Goal: Check status

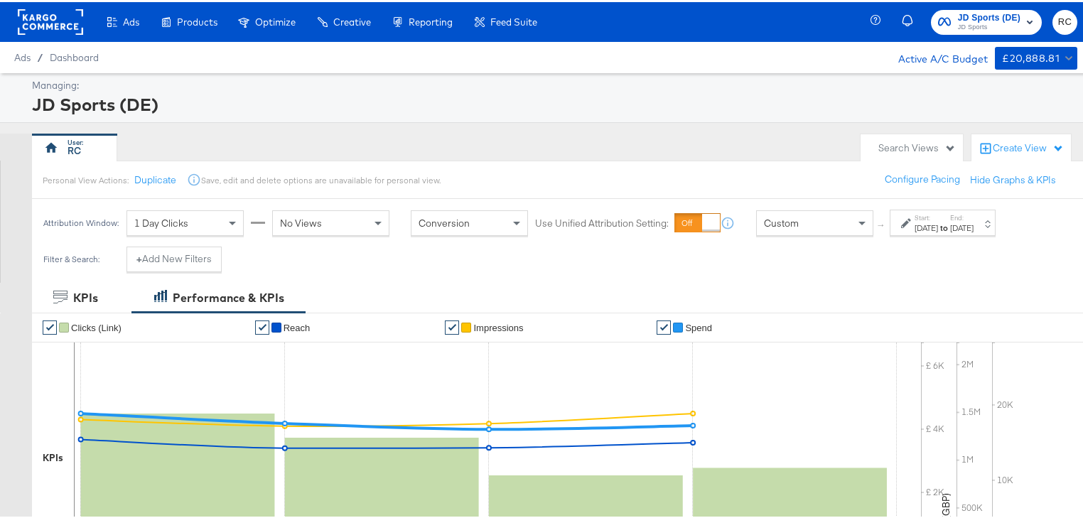
click at [1003, 15] on span "JD Sports (DE)" at bounding box center [989, 16] width 63 height 15
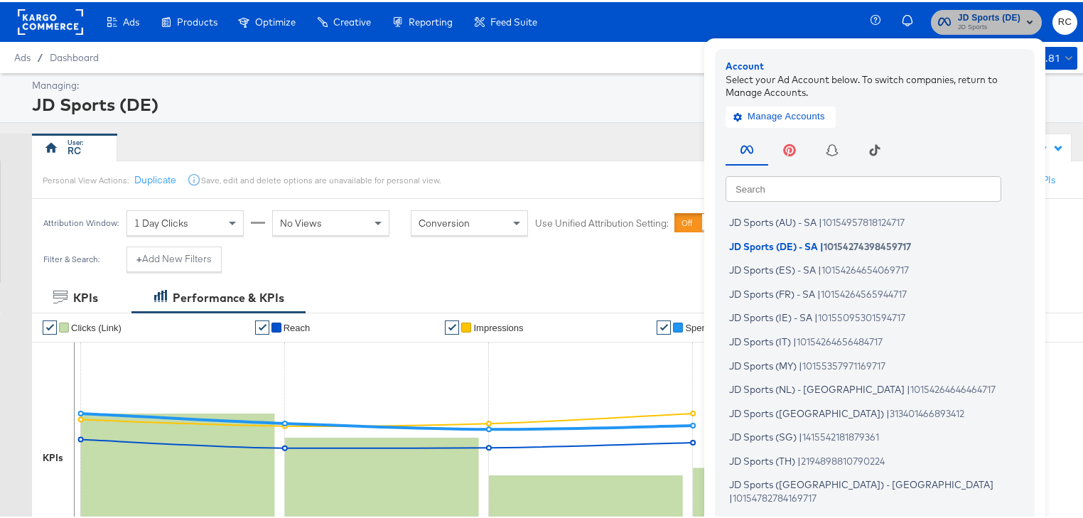
click at [1003, 15] on span "JD Sports (DE)" at bounding box center [989, 16] width 63 height 15
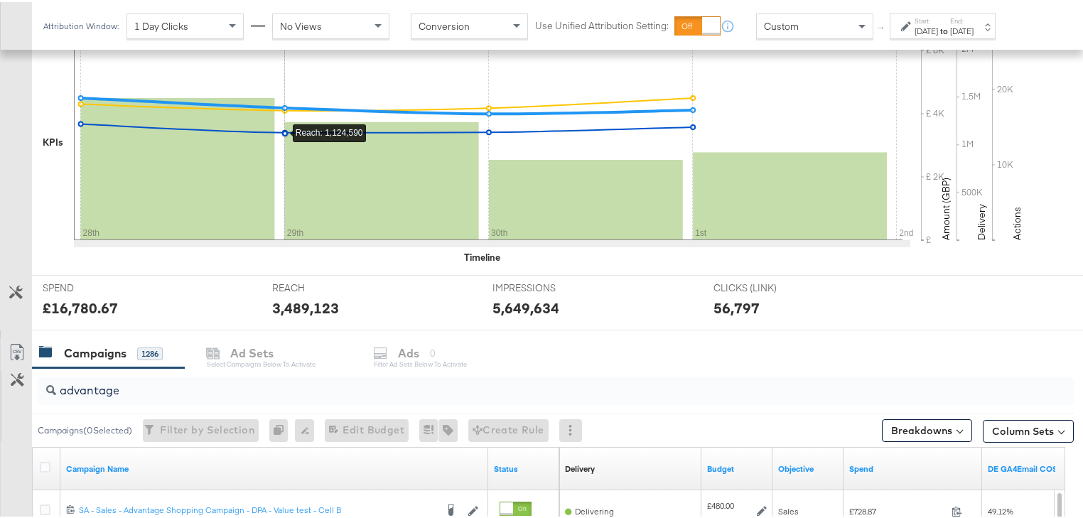
scroll to position [398, 0]
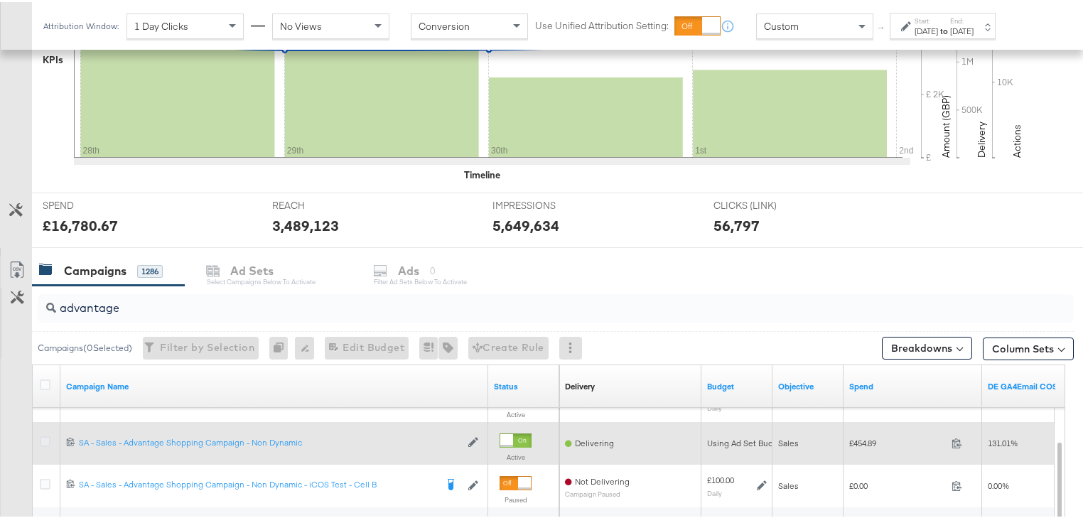
click at [45, 439] on icon at bounding box center [45, 439] width 11 height 11
click at [0, 0] on input "checkbox" at bounding box center [0, 0] width 0 height 0
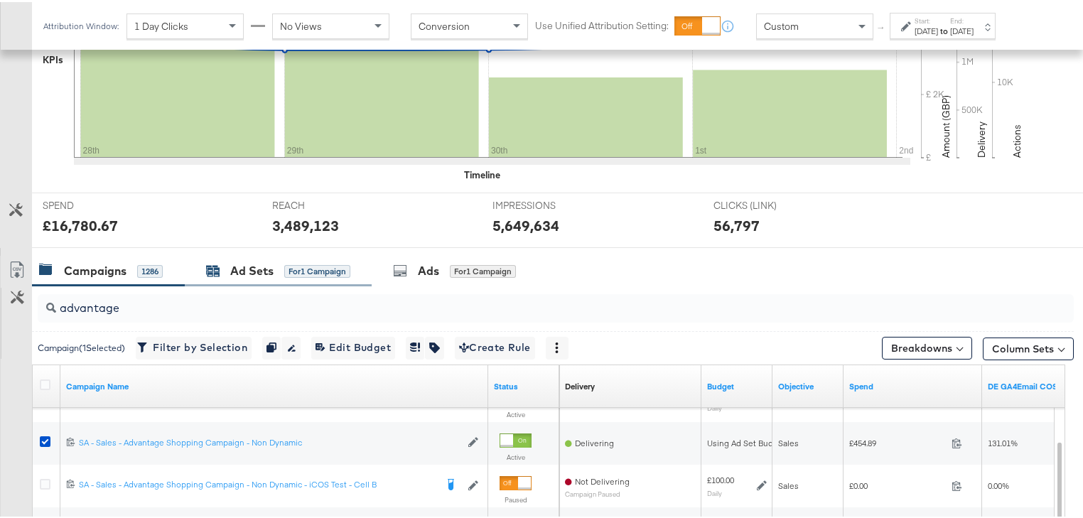
click at [270, 274] on div "Ad Sets" at bounding box center [251, 269] width 43 height 16
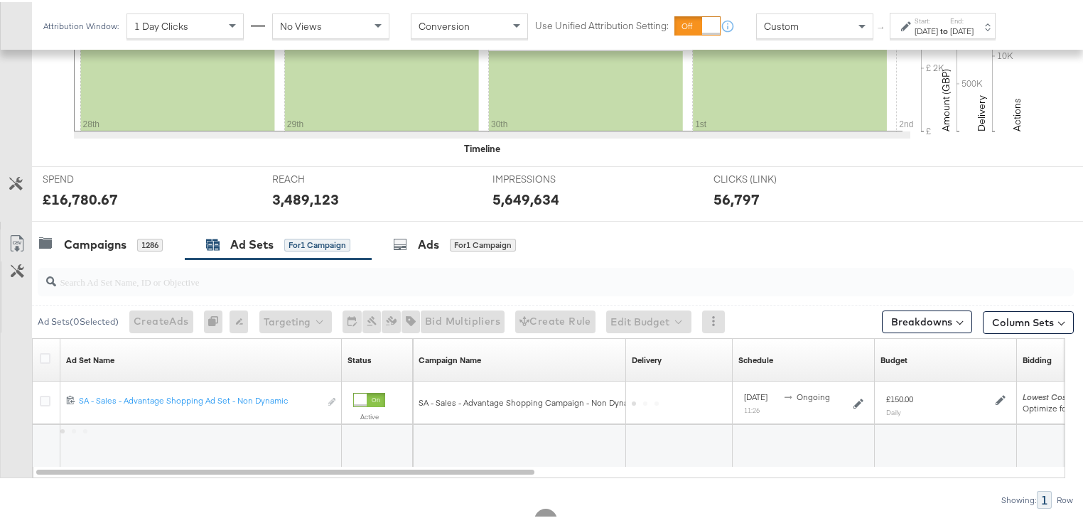
scroll to position [474, 0]
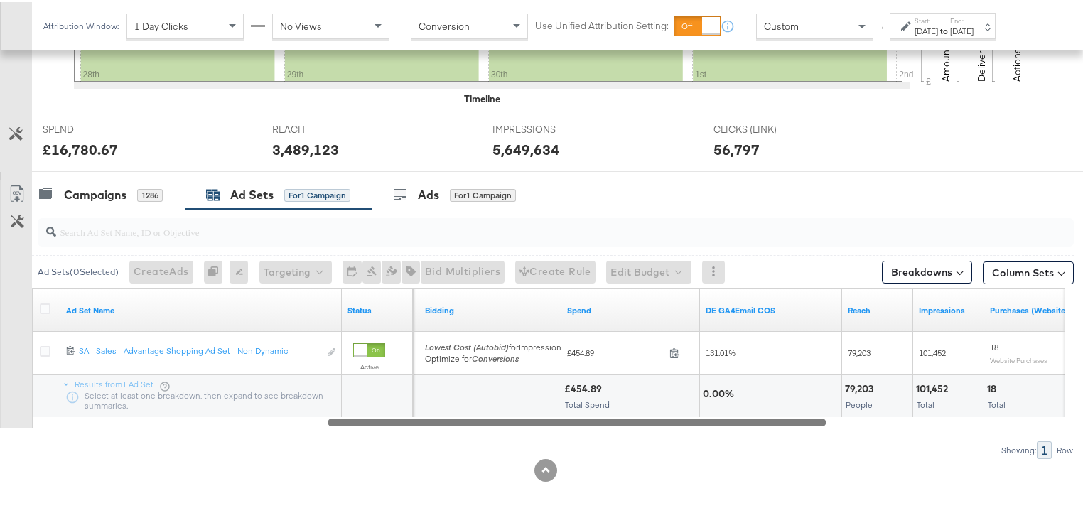
drag, startPoint x: 445, startPoint y: 421, endPoint x: 739, endPoint y: 418, distance: 294.3
click at [739, 418] on div at bounding box center [577, 420] width 498 height 12
click at [422, 188] on div "Ads" at bounding box center [428, 193] width 21 height 16
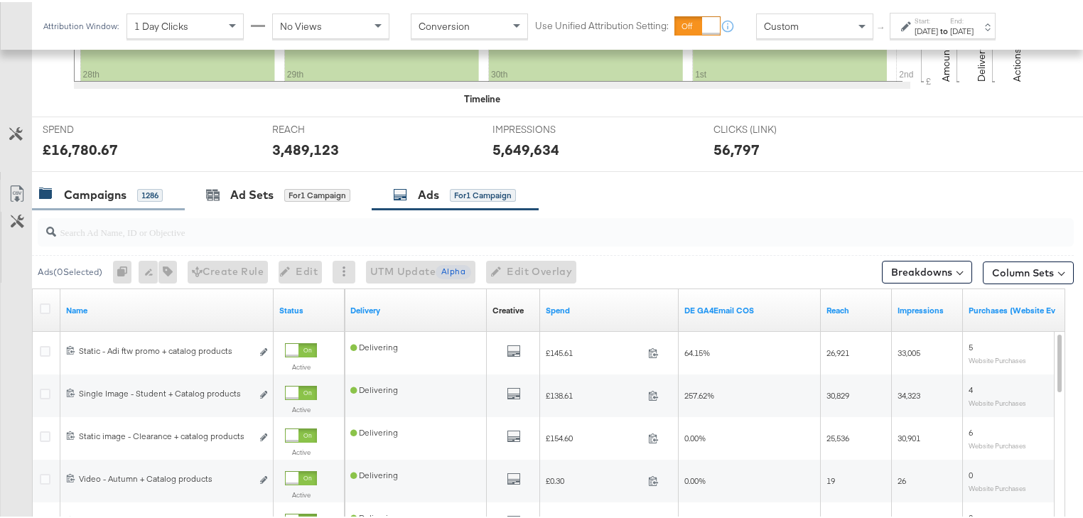
click at [90, 193] on div "Campaigns" at bounding box center [95, 193] width 63 height 16
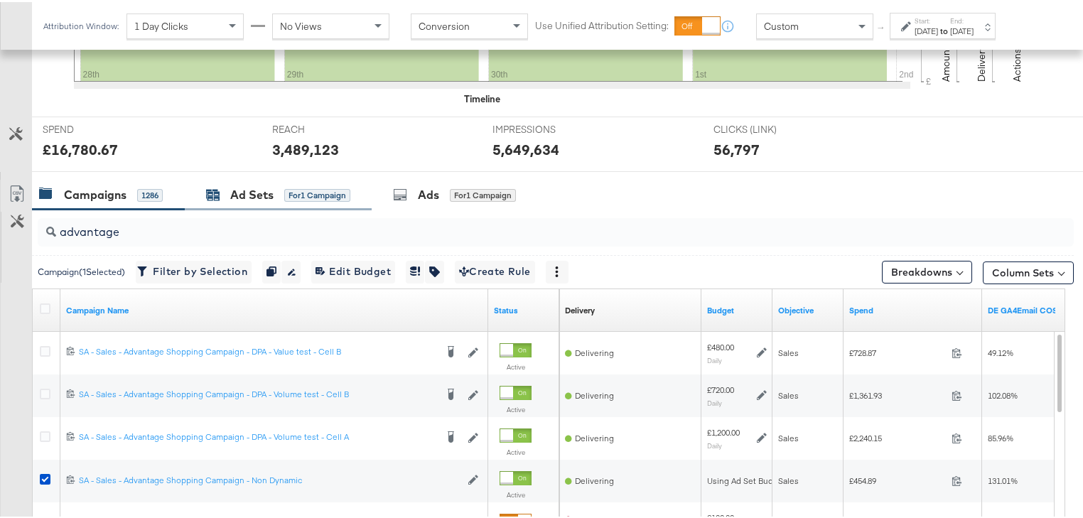
click at [267, 195] on div "Ad Sets" at bounding box center [251, 193] width 43 height 16
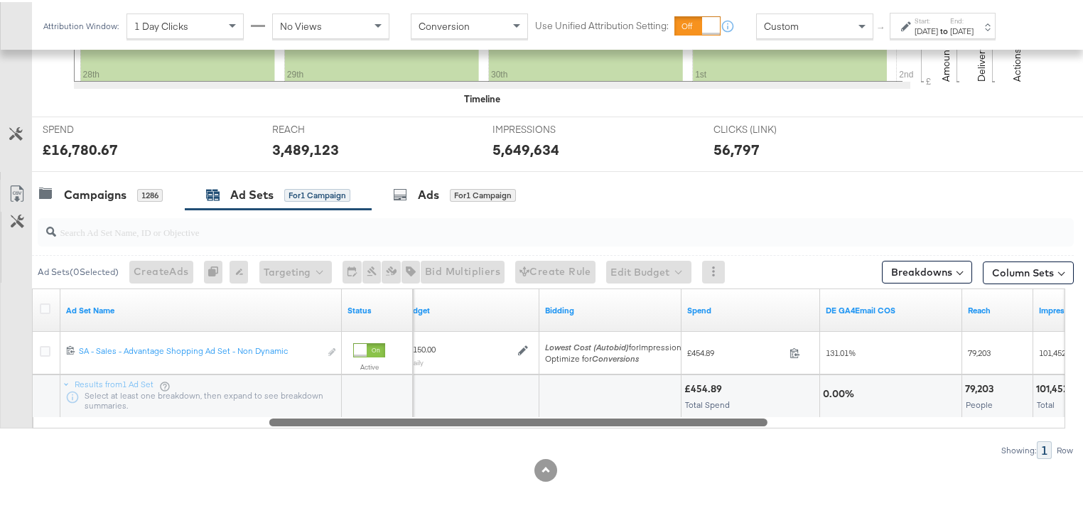
drag, startPoint x: 474, startPoint y: 417, endPoint x: 709, endPoint y: 424, distance: 234.7
click at [709, 424] on div at bounding box center [518, 420] width 498 height 12
click at [425, 188] on div "Ads" at bounding box center [428, 193] width 21 height 16
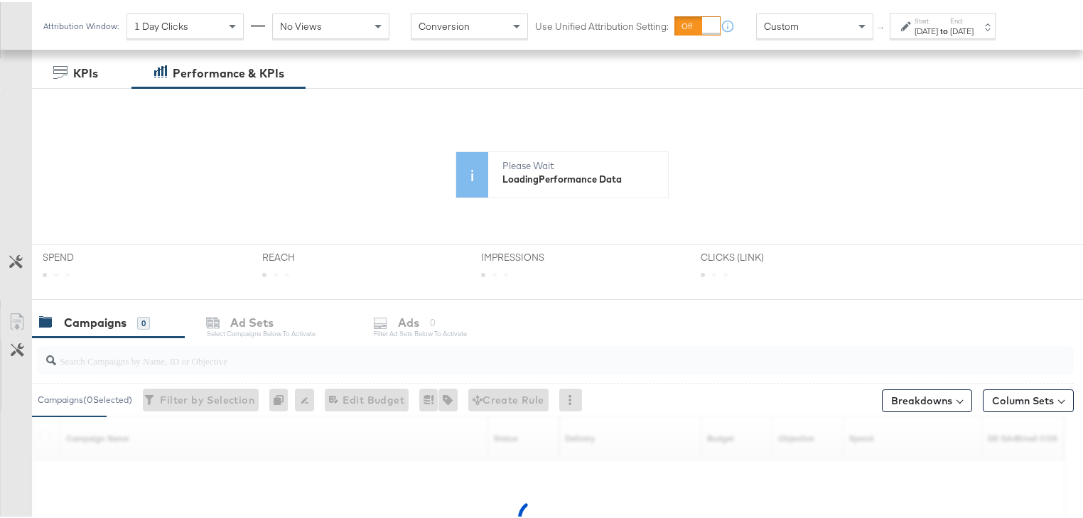
scroll to position [284, 0]
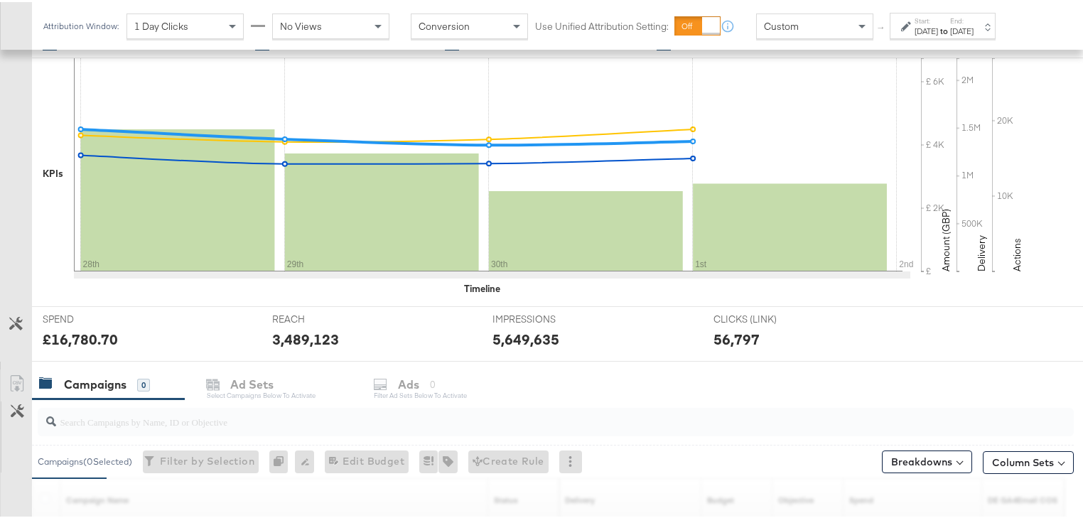
click at [142, 309] on div "SPEND SPEND £16,780.70" at bounding box center [147, 332] width 230 height 54
click at [127, 419] on input "search" at bounding box center [518, 414] width 925 height 28
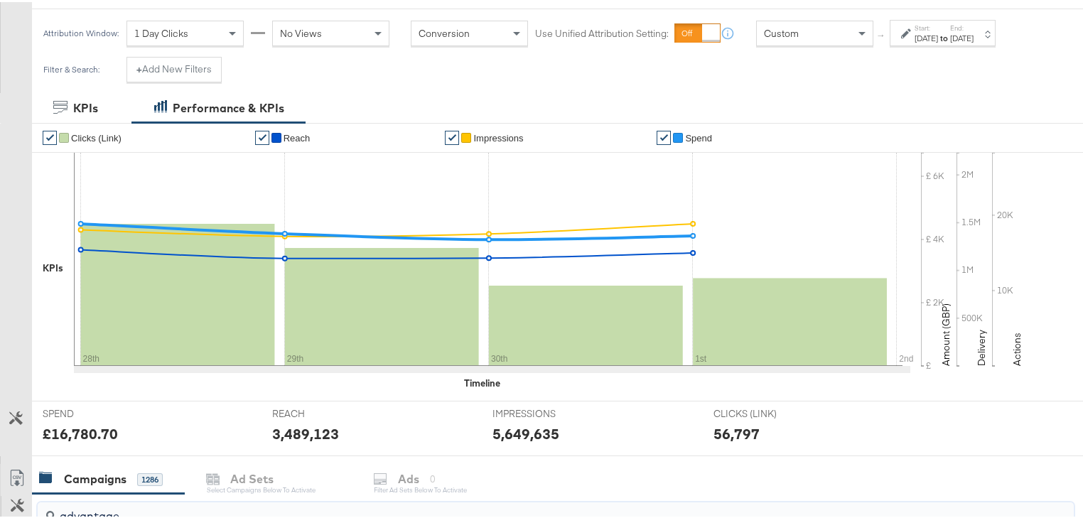
scroll to position [114, 0]
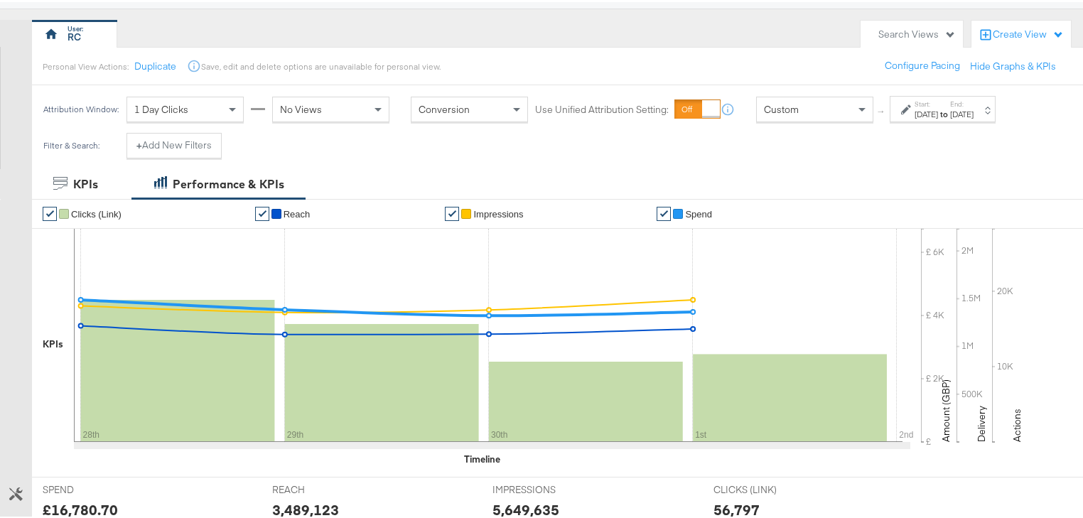
type input "advantage"
drag, startPoint x: 956, startPoint y: 109, endPoint x: 947, endPoint y: 117, distance: 12.1
click at [938, 109] on div "[DATE]" at bounding box center [926, 112] width 23 height 11
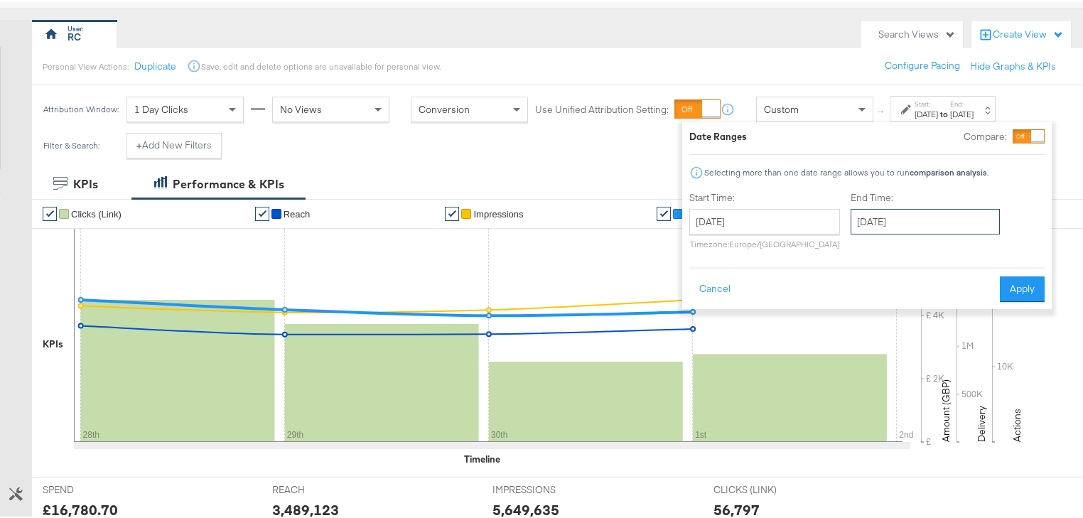
click at [873, 218] on input "October 1st 2025" at bounding box center [925, 220] width 149 height 26
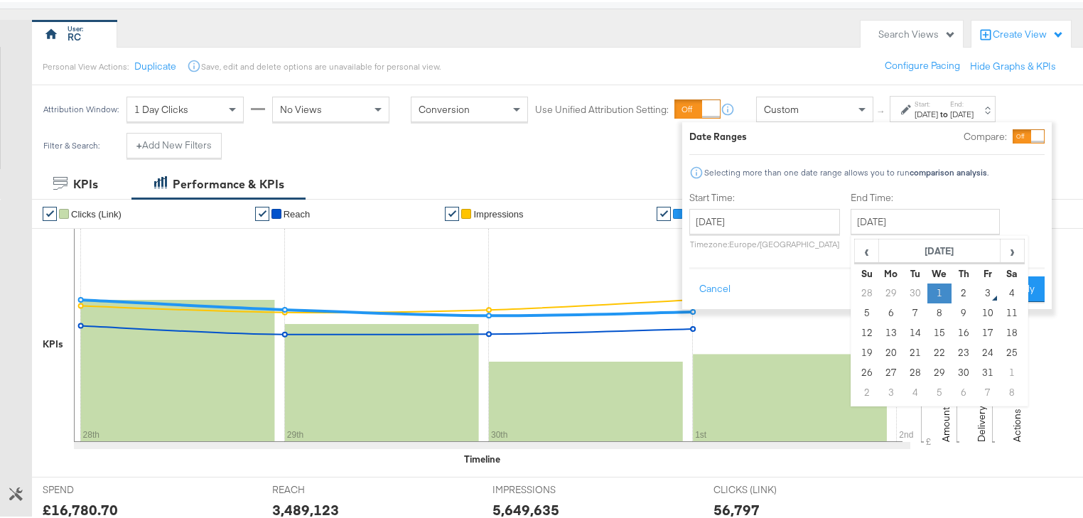
click at [935, 288] on td "1" at bounding box center [940, 292] width 24 height 20
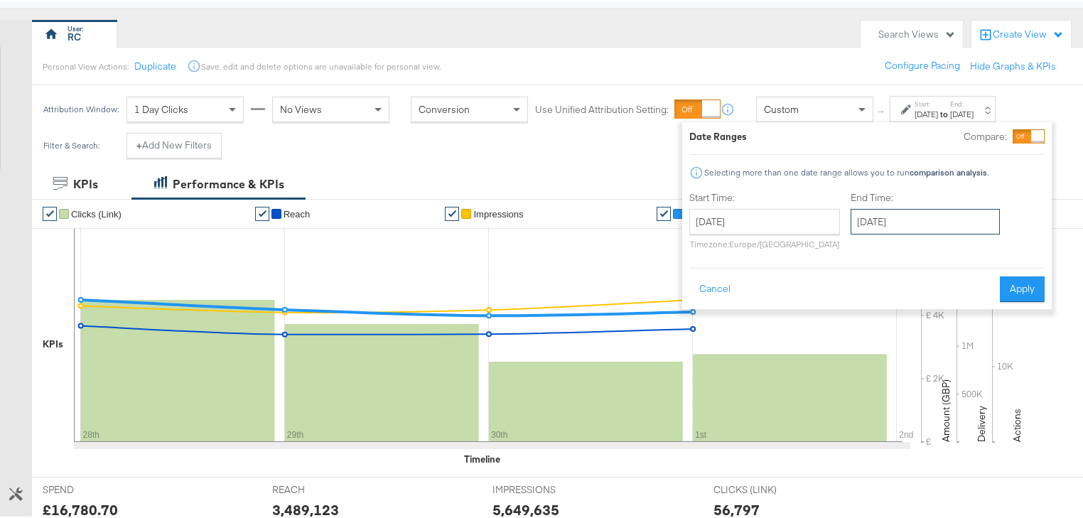
click at [939, 215] on input "October 1st 2025" at bounding box center [925, 220] width 149 height 26
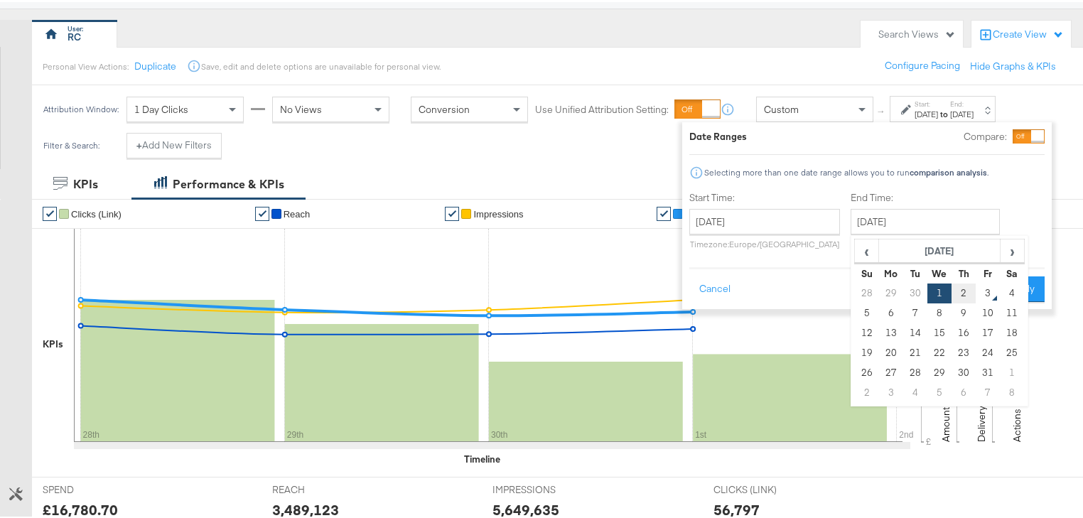
click at [958, 287] on td "2" at bounding box center [964, 292] width 24 height 20
type input "October 2nd 2025"
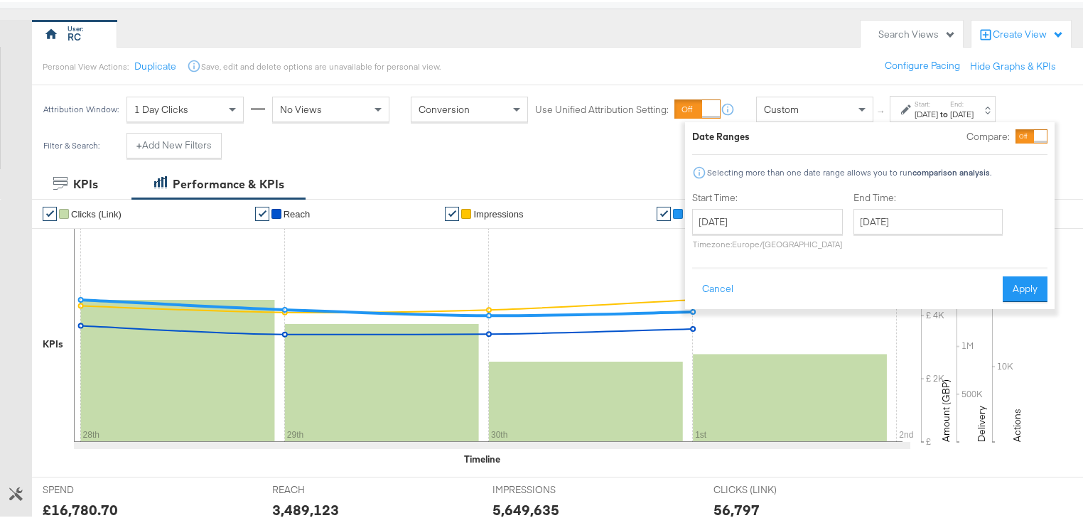
click at [803, 205] on div "Start Time: September 28th 2025 ‹ September 2025 › Su Mo Tu We Th Fr Sa 31 1 2 …" at bounding box center [767, 221] width 151 height 65
click at [803, 218] on input "September 28th 2025" at bounding box center [767, 220] width 151 height 26
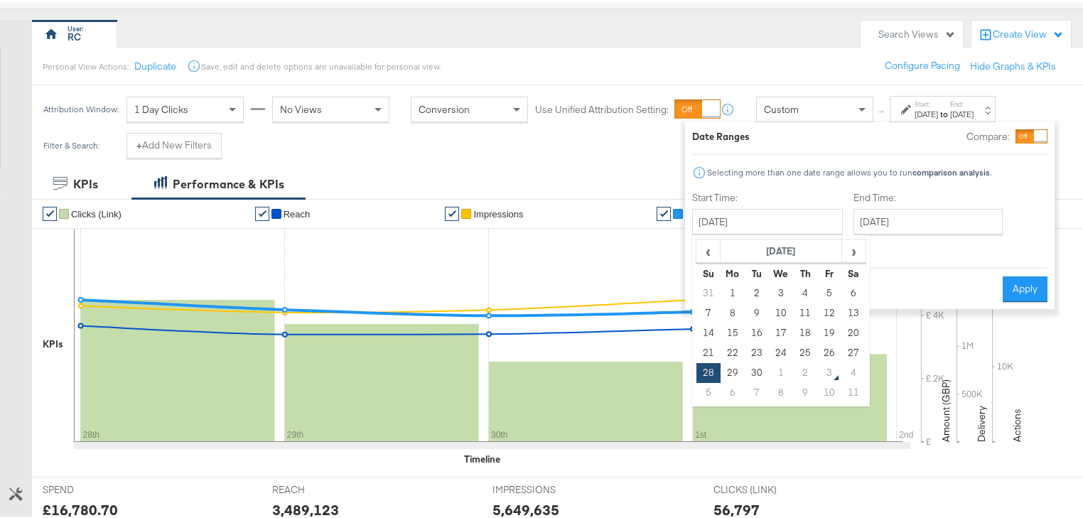
click at [737, 289] on td "1" at bounding box center [733, 292] width 24 height 20
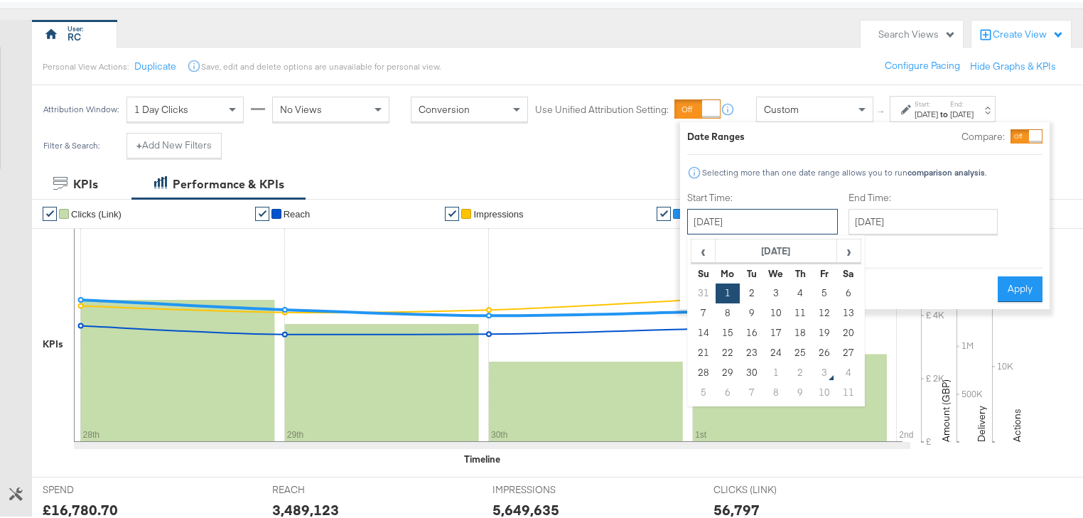
click at [794, 216] on input "September 1st 2025" at bounding box center [762, 220] width 151 height 26
click at [847, 250] on span "›" at bounding box center [849, 248] width 22 height 21
click at [778, 287] on td "1" at bounding box center [776, 292] width 24 height 20
type input "October 1st 2025"
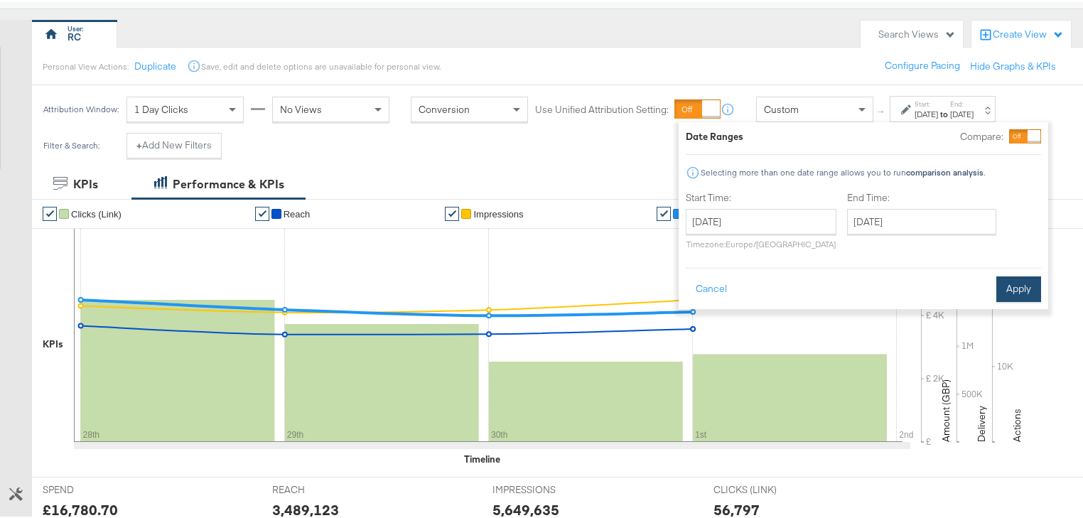
click at [1008, 282] on button "Apply" at bounding box center [1019, 287] width 45 height 26
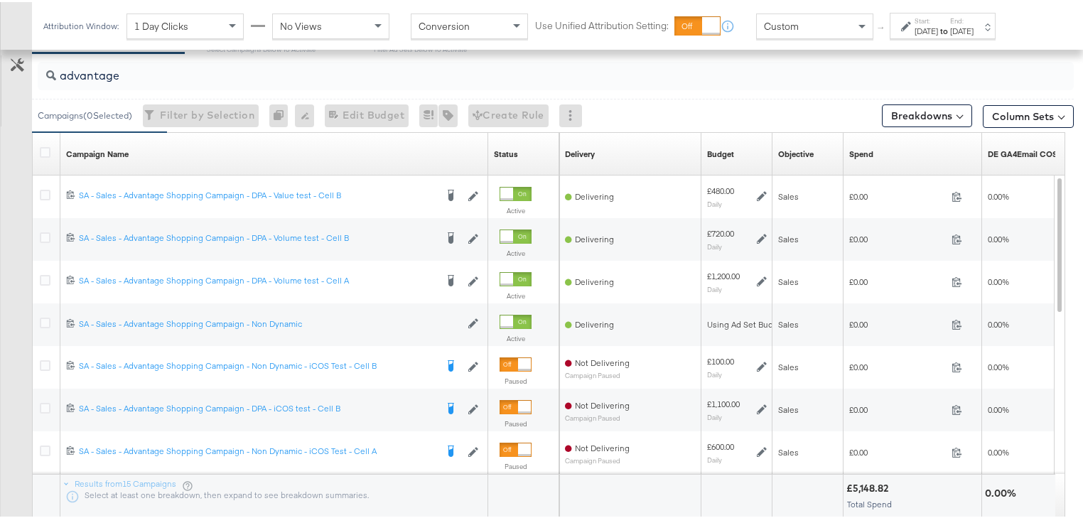
scroll to position [687, 0]
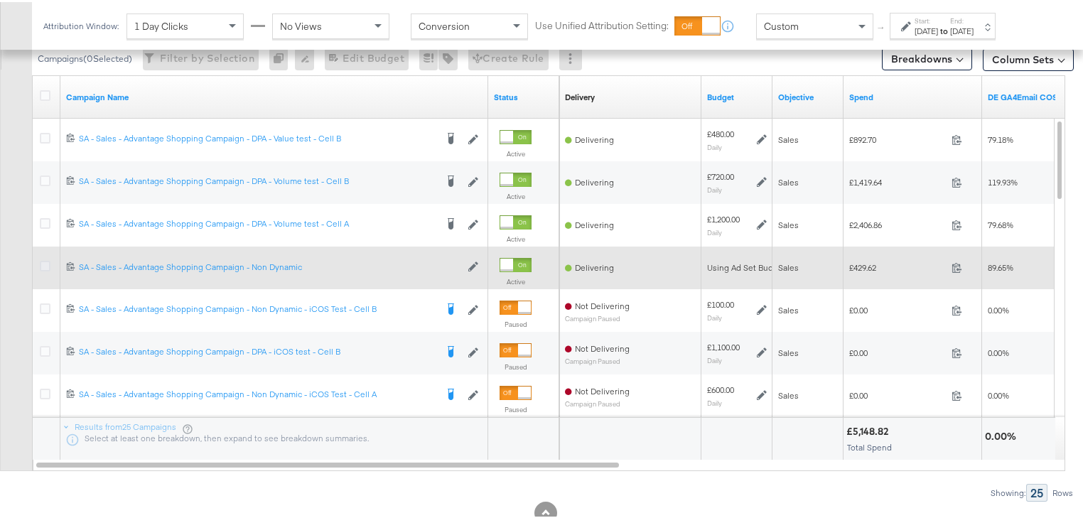
click at [48, 260] on icon at bounding box center [45, 264] width 11 height 11
click at [0, 0] on input "checkbox" at bounding box center [0, 0] width 0 height 0
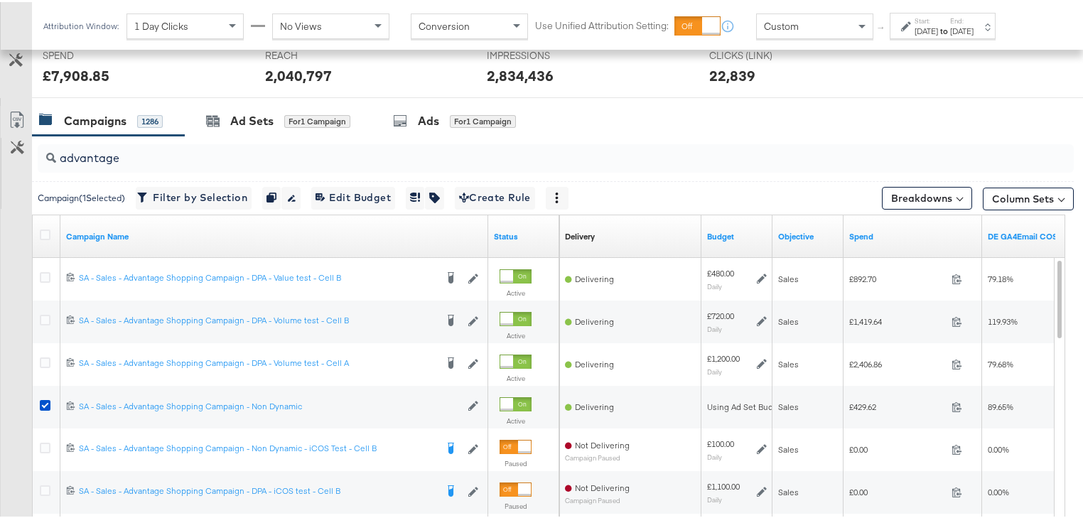
scroll to position [517, 0]
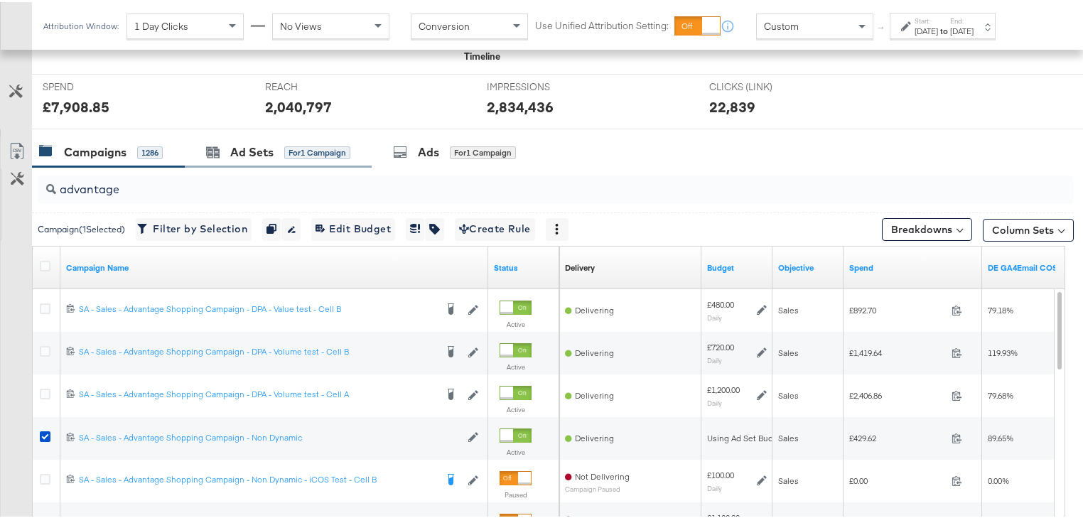
click at [279, 158] on div "Ad Sets for 1 Campaign" at bounding box center [278, 150] width 187 height 31
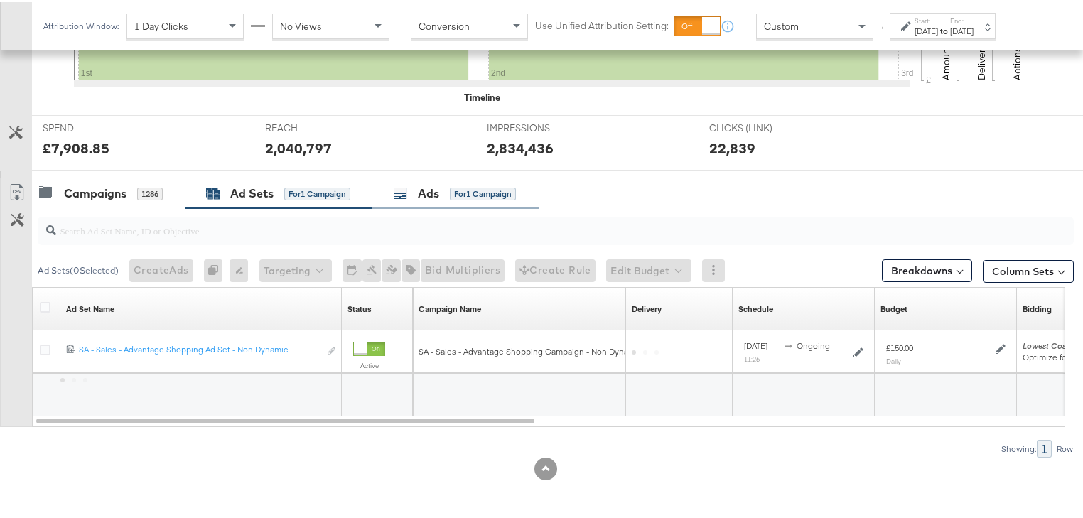
scroll to position [474, 0]
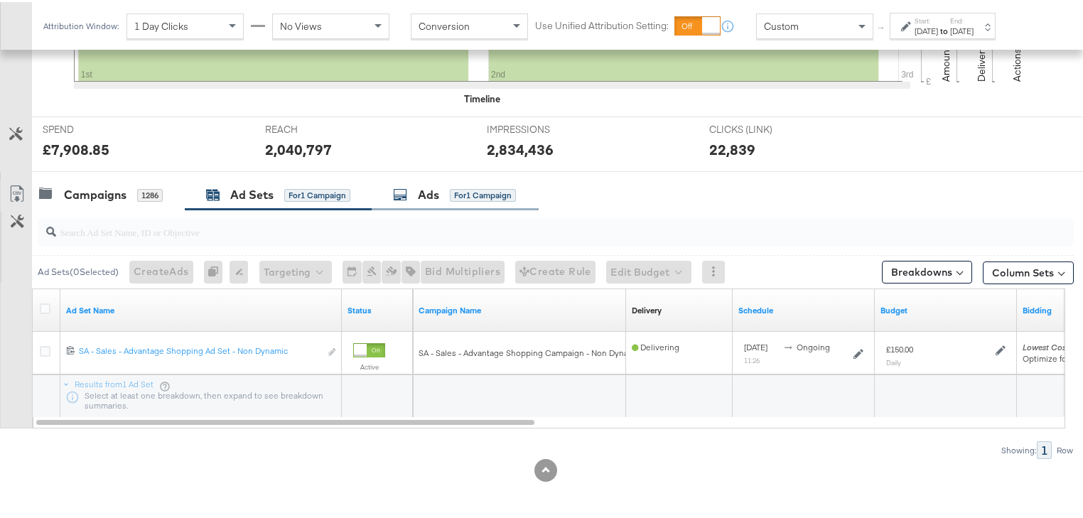
click at [409, 200] on div "Ads for 1 Campaign" at bounding box center [455, 193] width 167 height 31
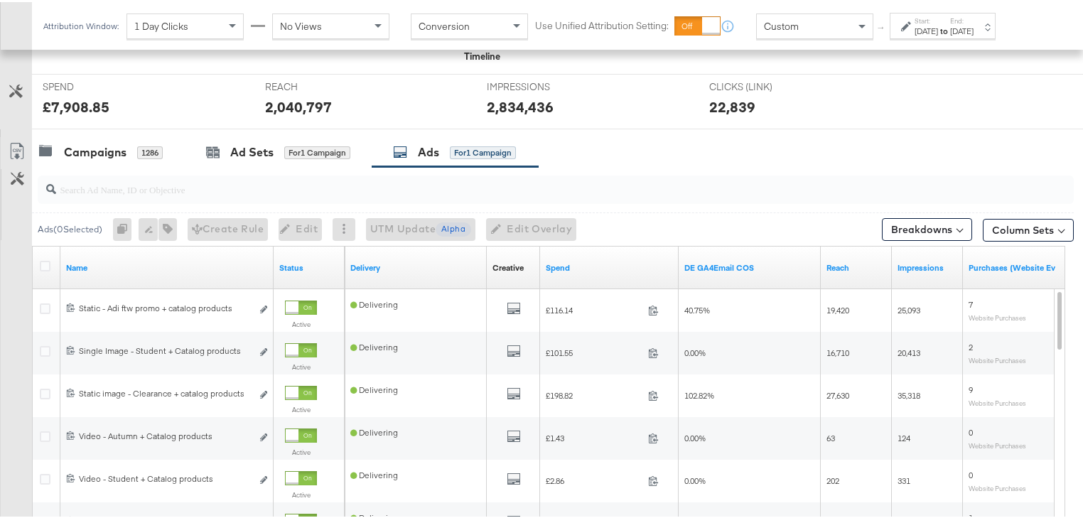
scroll to position [403, 0]
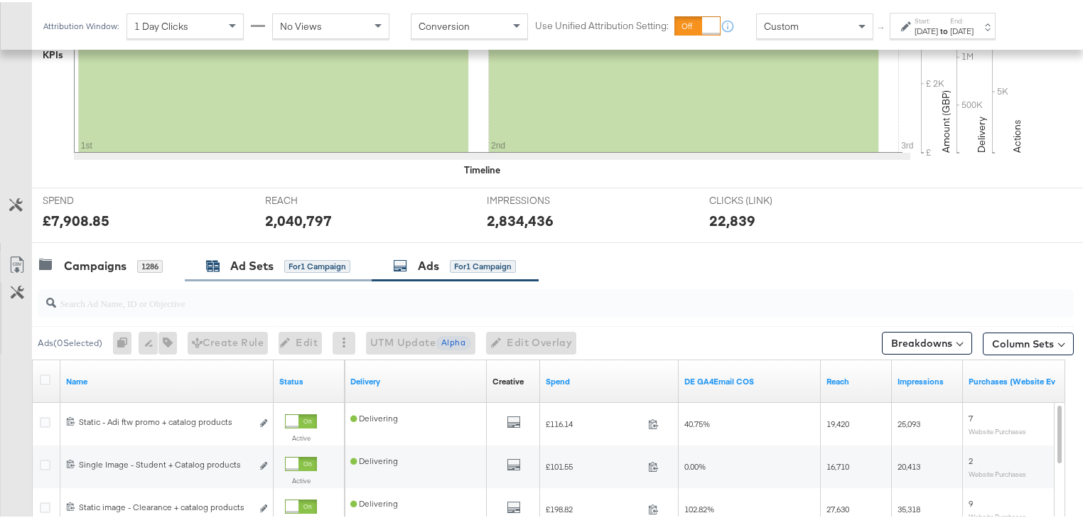
click at [240, 267] on div "Ad Sets" at bounding box center [251, 264] width 43 height 16
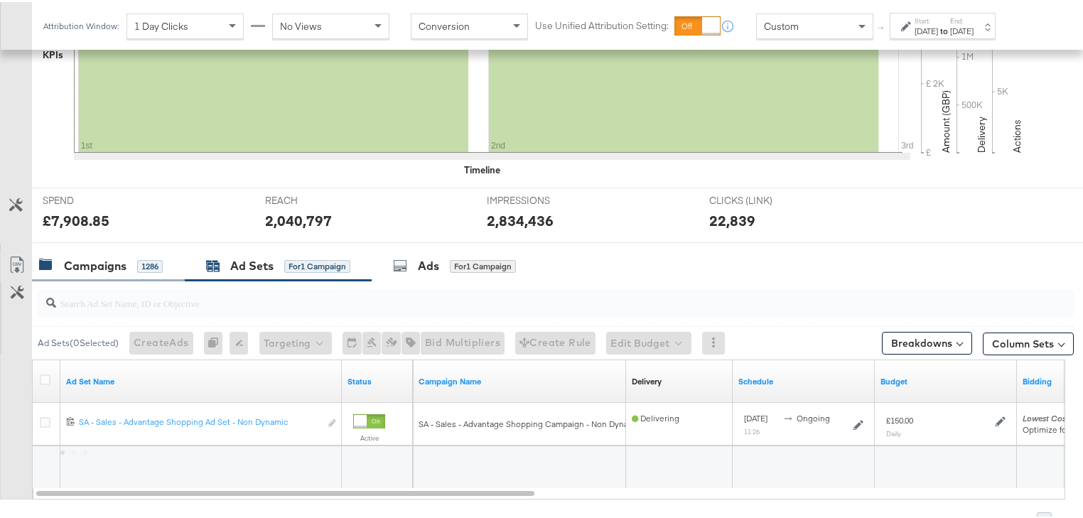
click at [121, 259] on div "Campaigns" at bounding box center [95, 264] width 63 height 16
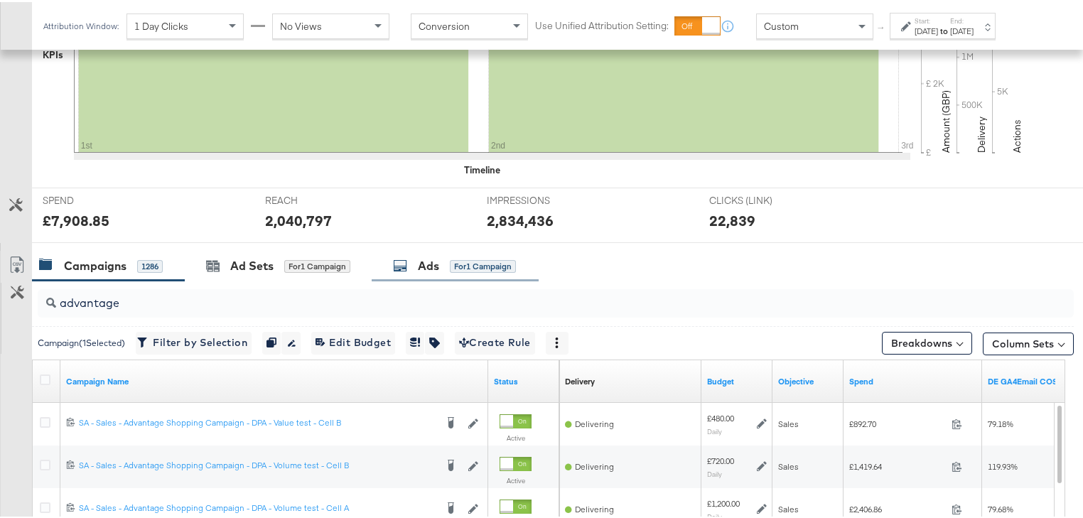
click at [436, 262] on div "Ads" at bounding box center [428, 264] width 21 height 16
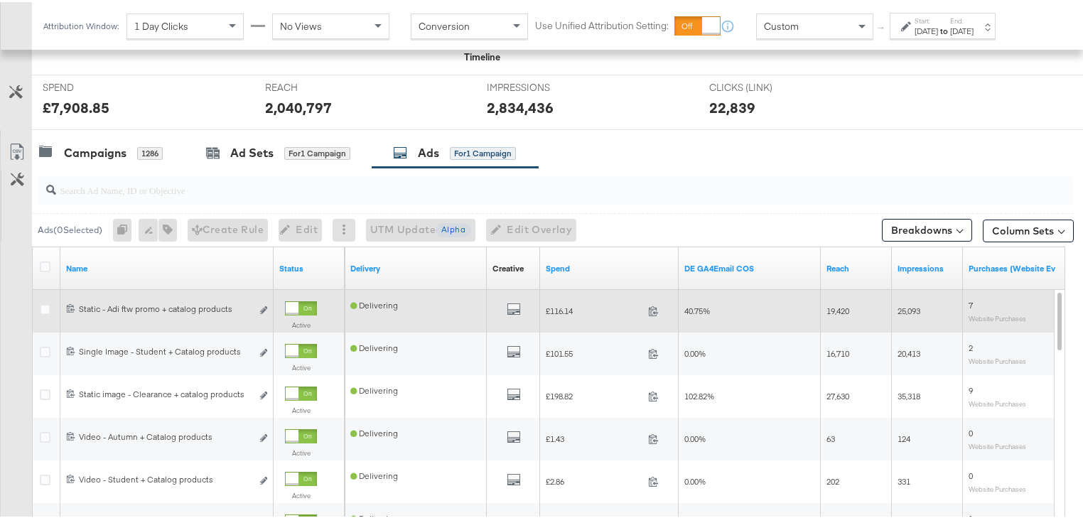
scroll to position [517, 0]
